Goal: Information Seeking & Learning: Learn about a topic

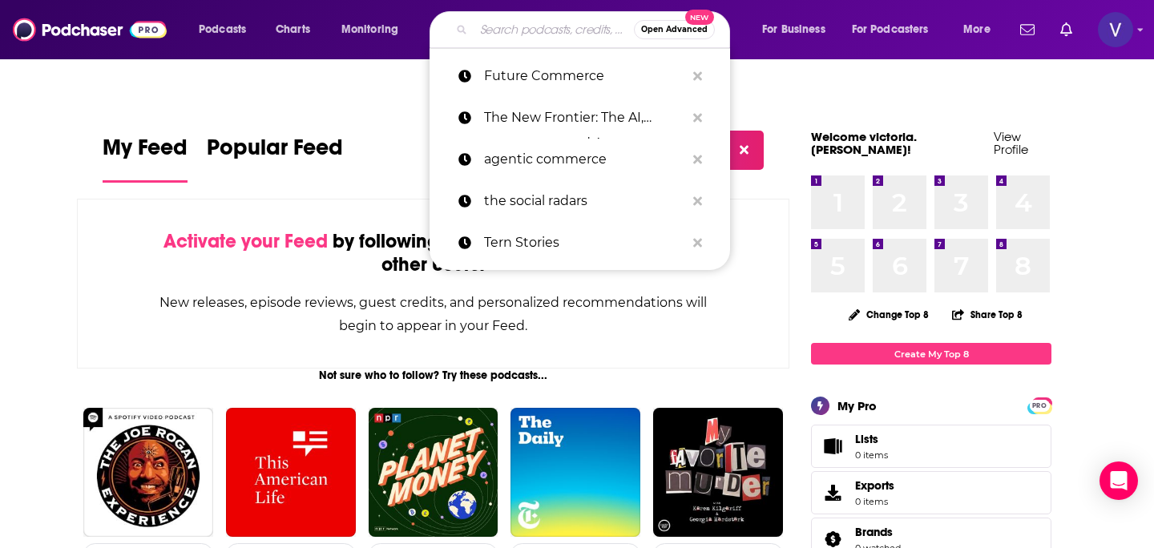
click at [505, 26] on input "Search podcasts, credits, & more..." at bounding box center [553, 30] width 160 height 26
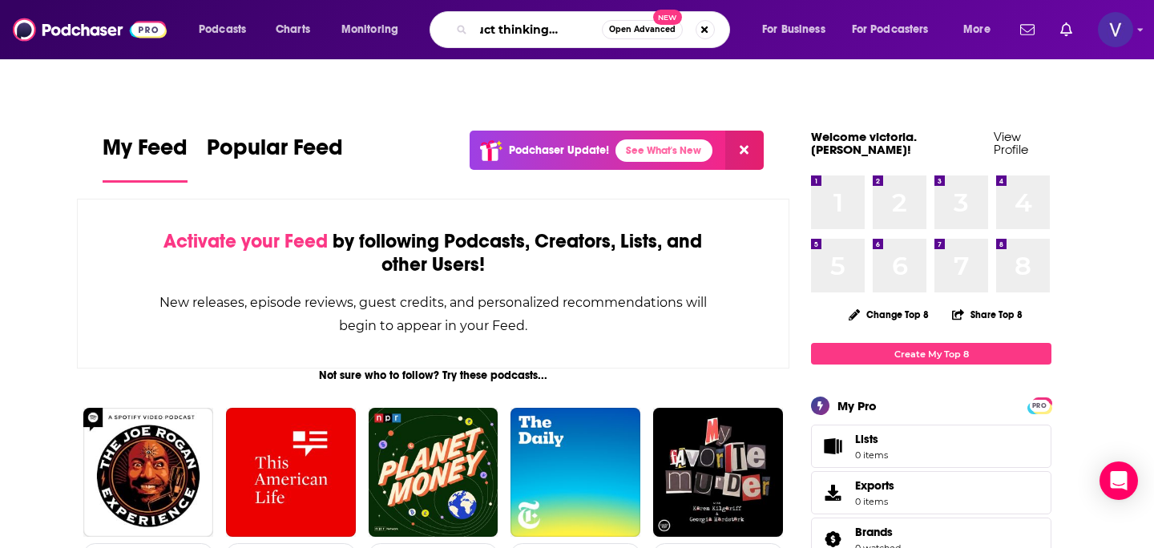
scroll to position [0, 37]
type input "product thinking podcast"
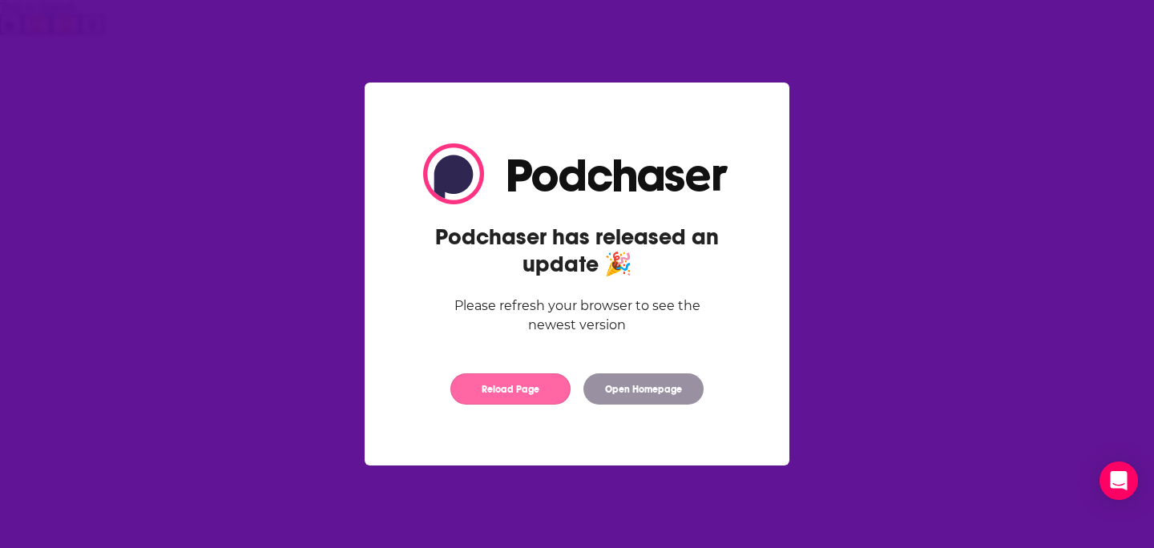
click at [538, 381] on button "Reload Page" at bounding box center [510, 388] width 120 height 31
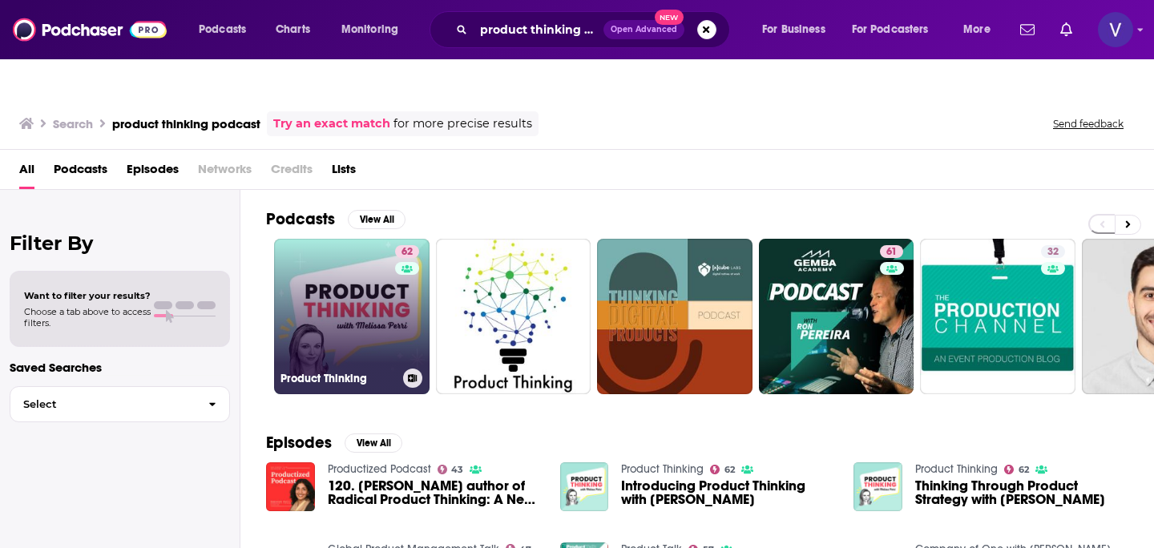
click at [362, 248] on link "62 Product Thinking" at bounding box center [351, 316] width 155 height 155
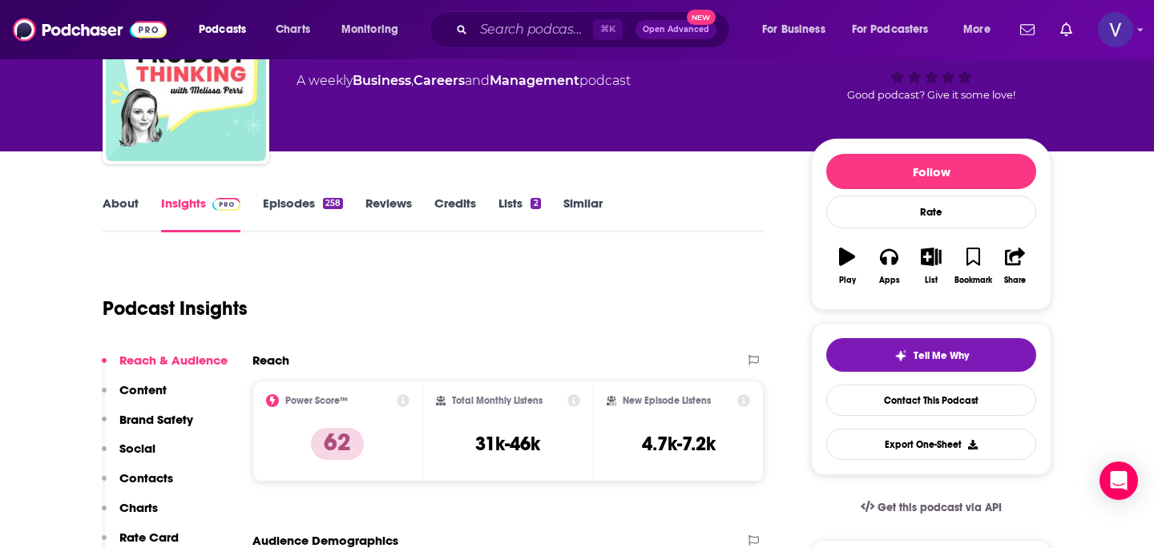
scroll to position [143, 0]
